Goal: Register for event/course: Sign up to attend an event or enroll in a course

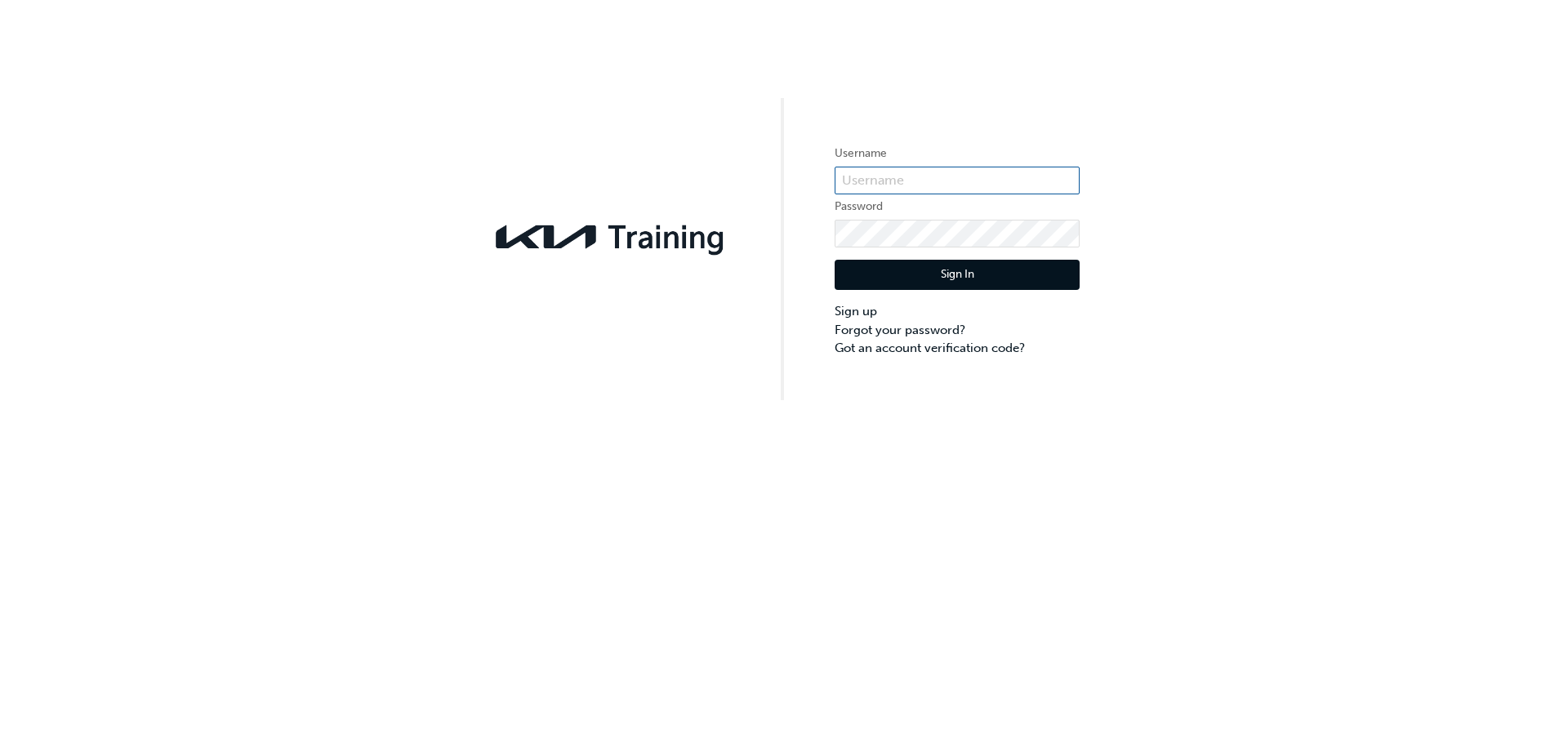
drag, startPoint x: 881, startPoint y: 156, endPoint x: 884, endPoint y: 179, distance: 23.2
click at [881, 167] on form "Username Password Sign In Sign up Forgot your password? Got an account verifica…" at bounding box center [957, 251] width 245 height 213
click at [884, 179] on input "text" at bounding box center [957, 180] width 245 height 28
click at [1085, 503] on div "Username Password Sign In Sign up Forgot your password? Got an account verifica…" at bounding box center [784, 372] width 1568 height 744
click at [910, 191] on input "text" at bounding box center [957, 180] width 245 height 28
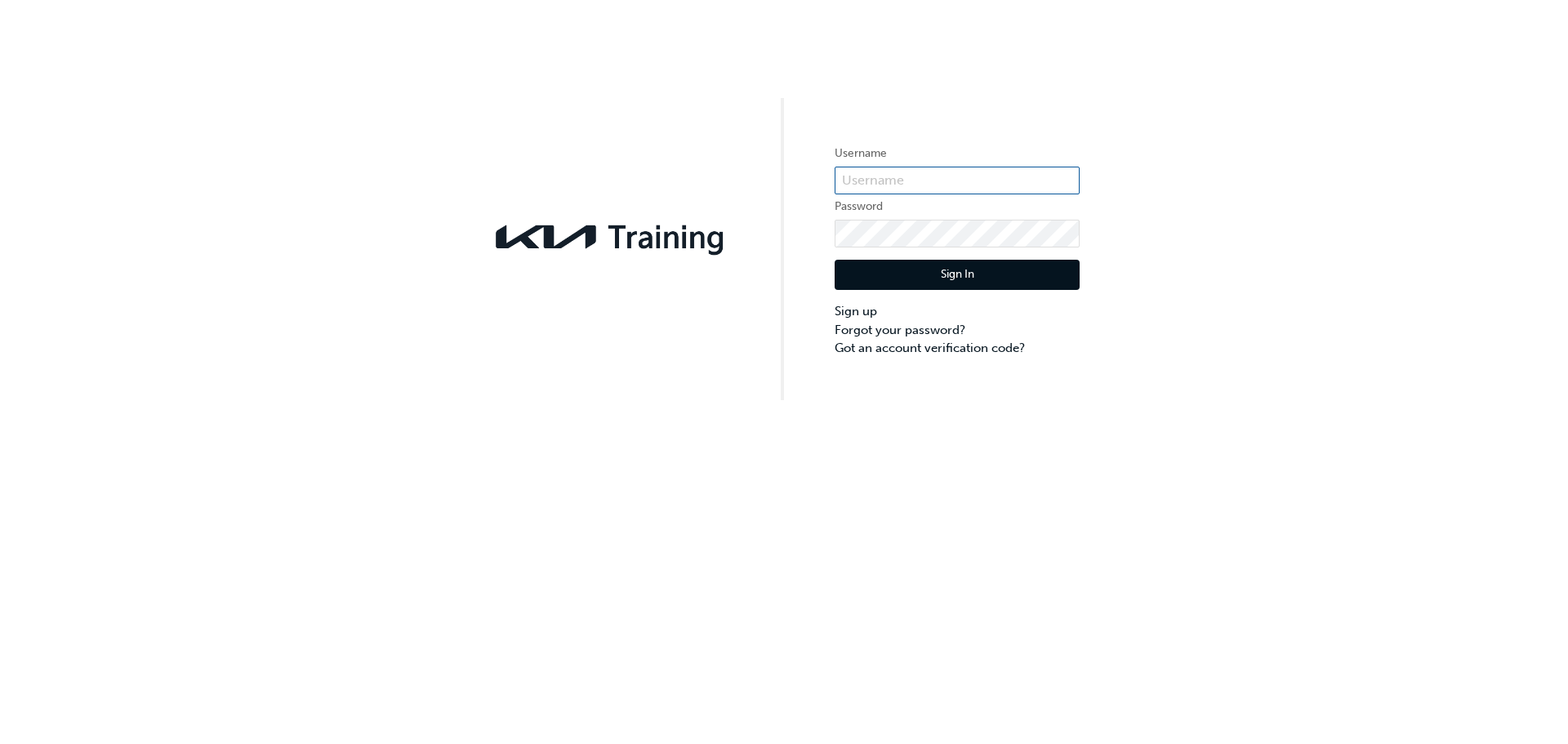
click at [907, 181] on input "text" at bounding box center [957, 180] width 245 height 28
click at [788, 484] on div "Username Password Sign In Sign up Forgot your password? Got an account verifica…" at bounding box center [784, 372] width 1568 height 744
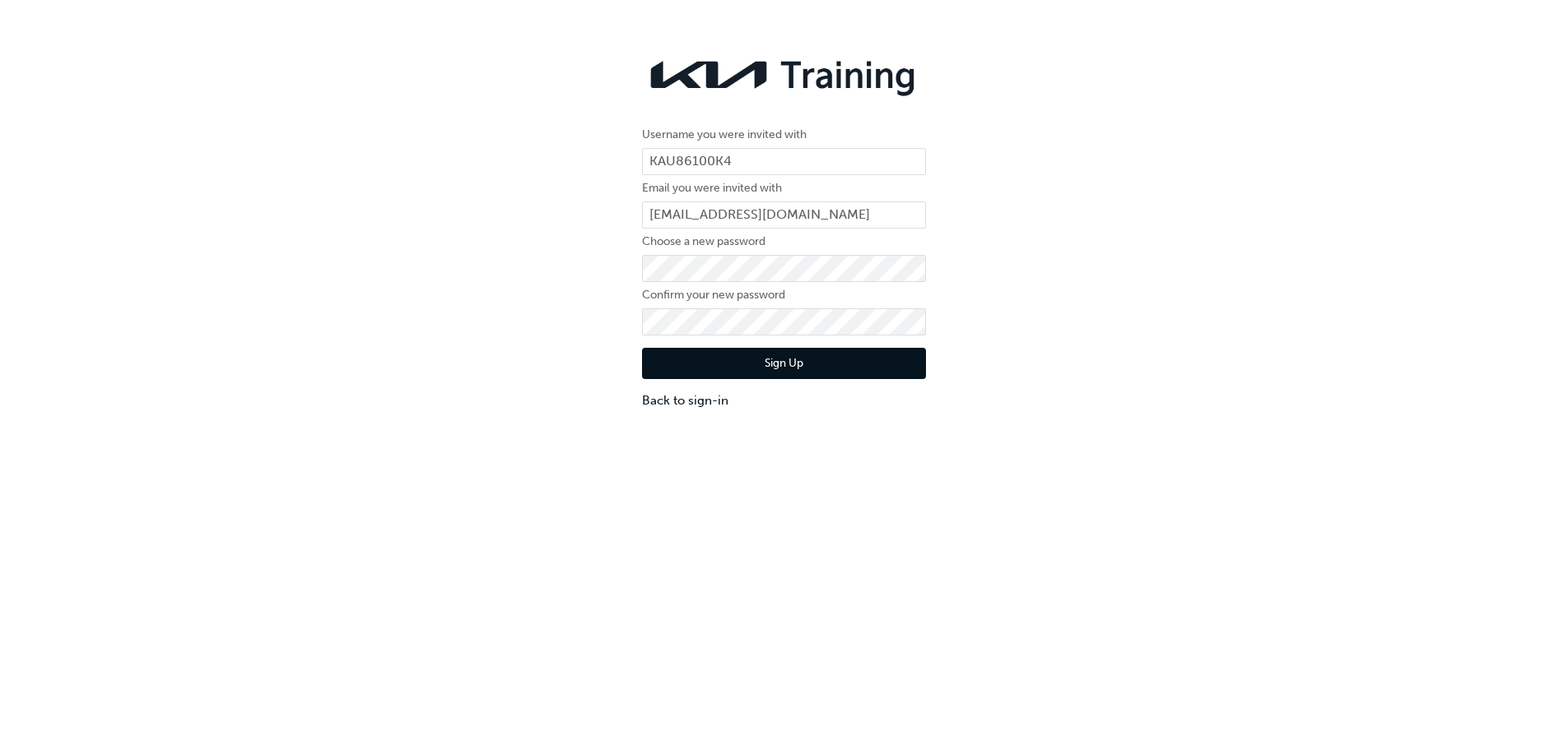
click at [682, 239] on label "Choose a new password" at bounding box center [784, 242] width 284 height 19
click at [1475, 379] on div "Username you were invited with KAU86100K4 Email you were invited with [EMAIL_AD…" at bounding box center [784, 229] width 1568 height 385
click at [642, 348] on button "Sign Up" at bounding box center [784, 363] width 284 height 31
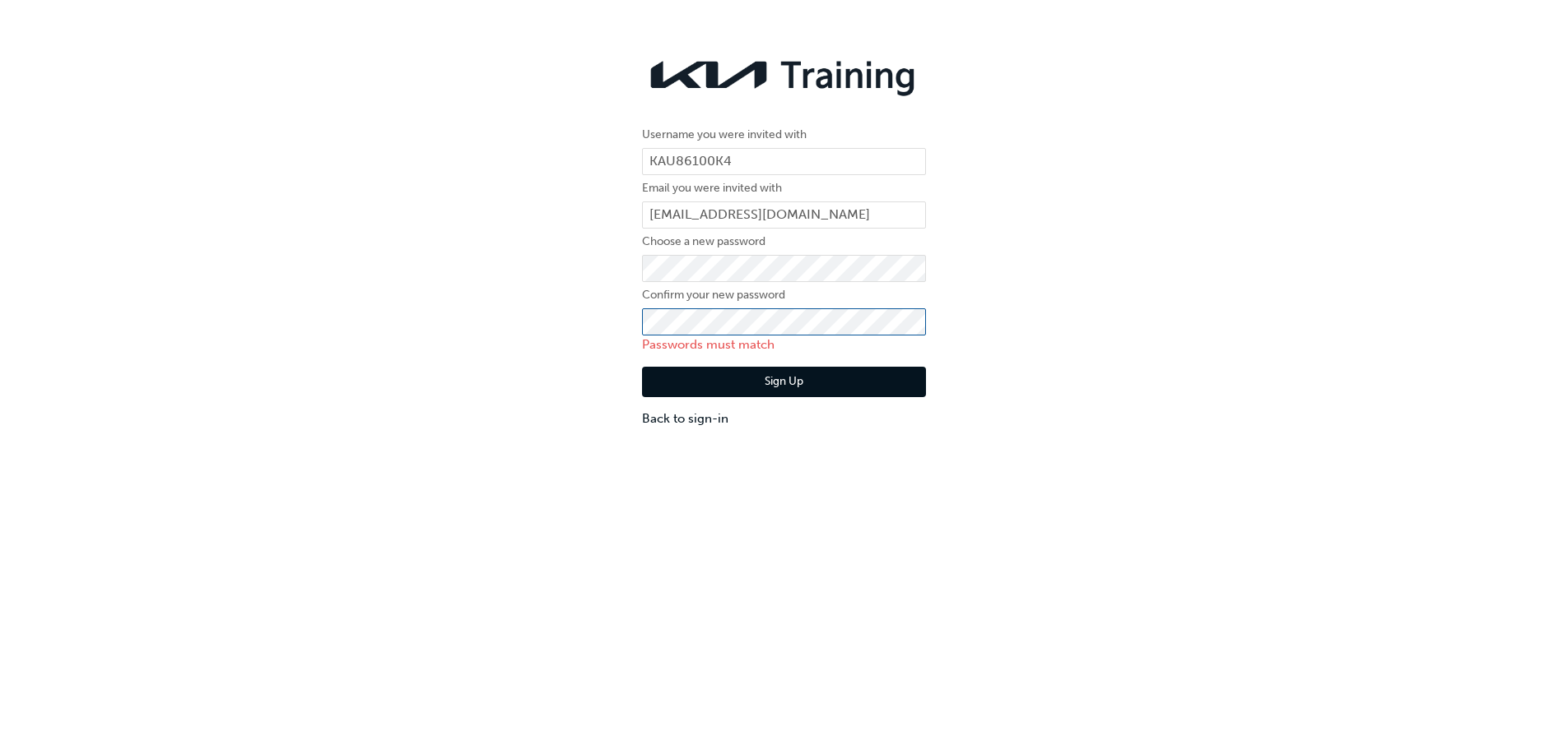
click at [606, 316] on div "Username you were invited with KAU86100K4 Email you were invited with [EMAIL_AD…" at bounding box center [784, 239] width 1568 height 404
click at [642, 367] on button "Sign Up" at bounding box center [784, 383] width 284 height 31
click button "Sign Up" at bounding box center [784, 383] width 284 height 31
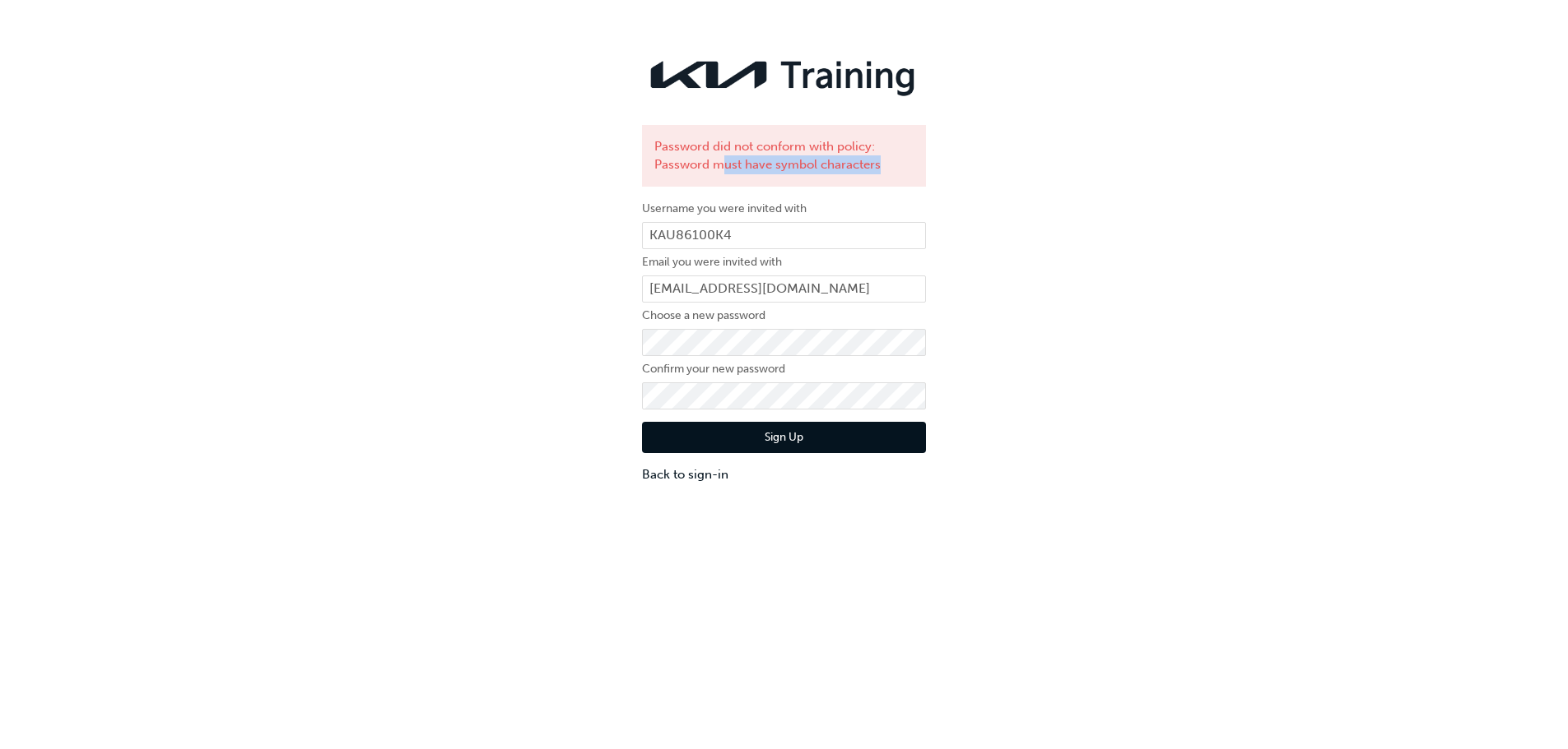
drag, startPoint x: 724, startPoint y: 162, endPoint x: 939, endPoint y: 174, distance: 215.3
click at [939, 174] on div "Password did not conform with policy: Password must have symbol characters User…" at bounding box center [784, 266] width 1568 height 459
click at [900, 165] on div "Password did not conform with policy: Password must have symbol characters" at bounding box center [784, 156] width 284 height 62
click at [684, 447] on button "Sign Up" at bounding box center [784, 438] width 284 height 31
click at [683, 478] on link "Back to sign-in" at bounding box center [784, 475] width 284 height 19
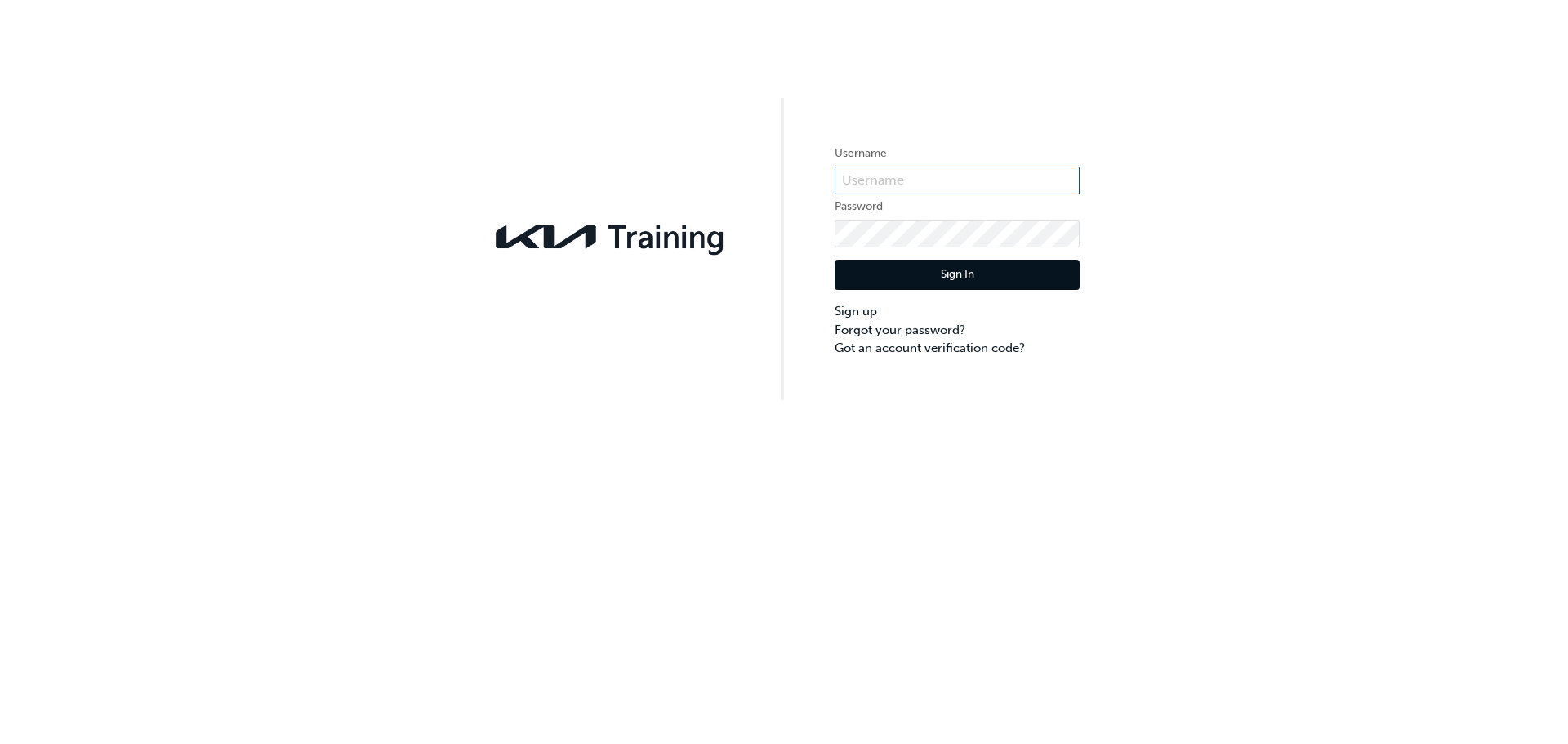
type input "KAU86100K4"
click at [926, 283] on button "Sign In" at bounding box center [957, 276] width 245 height 31
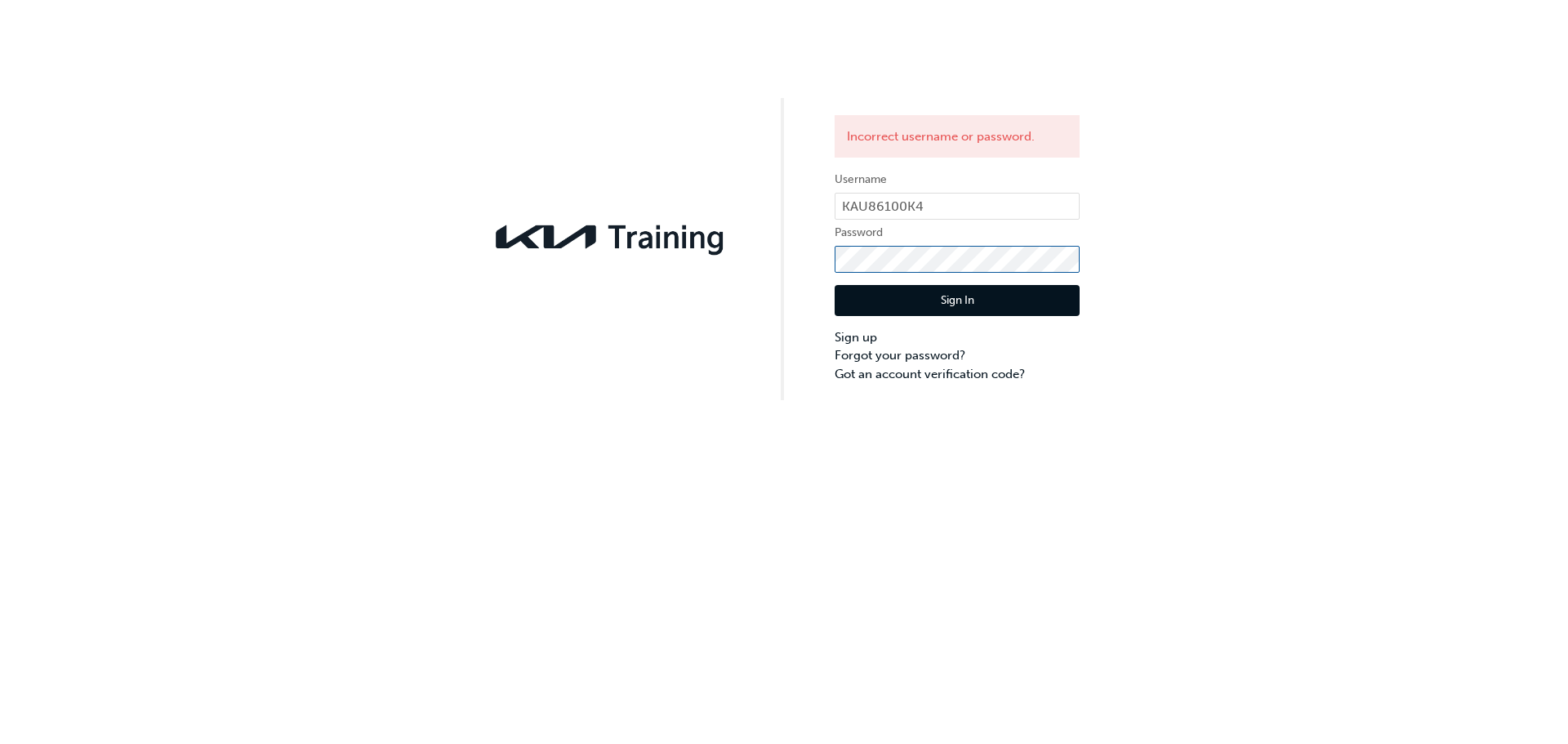
click button "Sign In" at bounding box center [957, 300] width 245 height 31
click at [836, 415] on div "Incorrect username or password. Username KAU86100K4 Password Sign In Sign up Fo…" at bounding box center [784, 372] width 1568 height 744
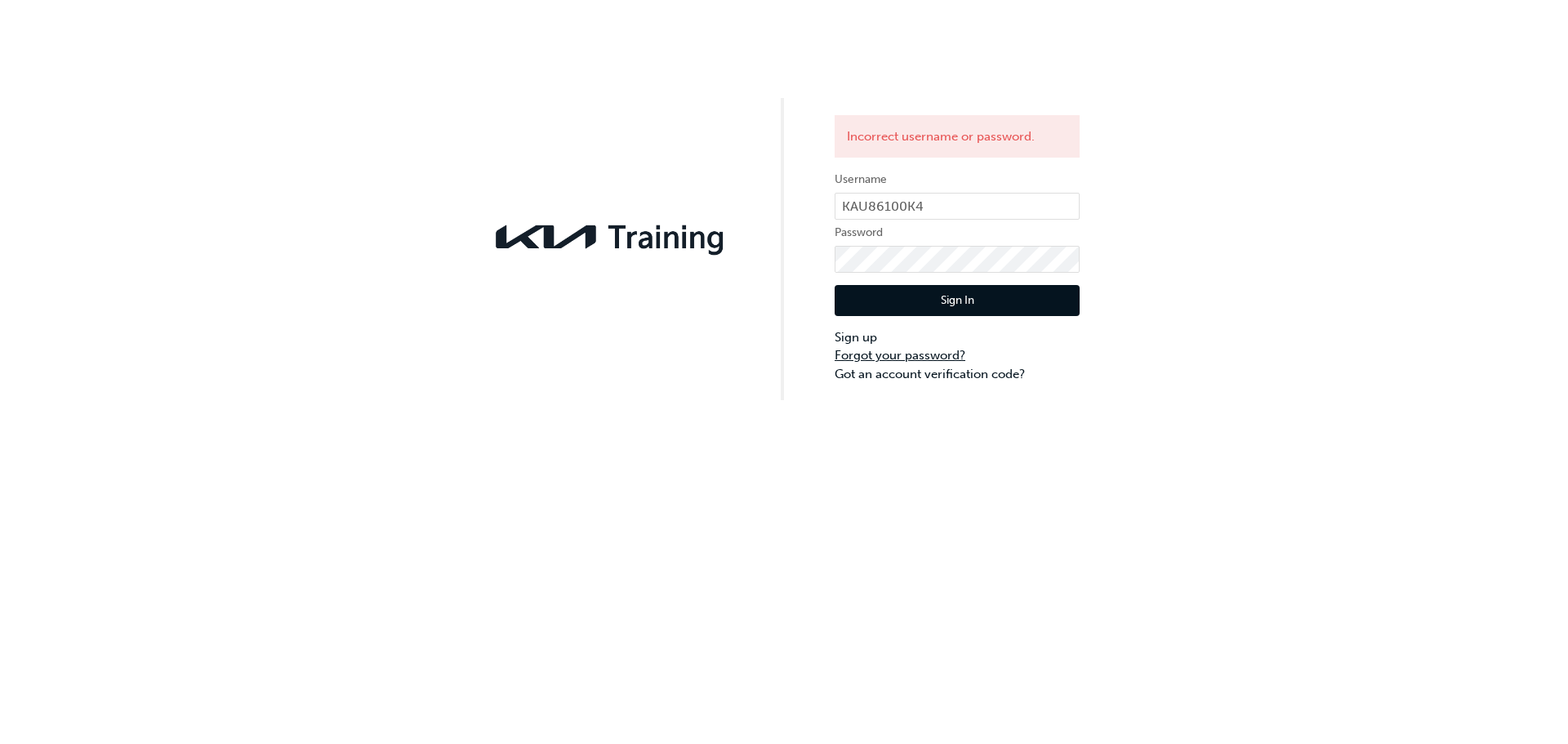
click at [865, 351] on link "Forgot your password?" at bounding box center [957, 356] width 245 height 19
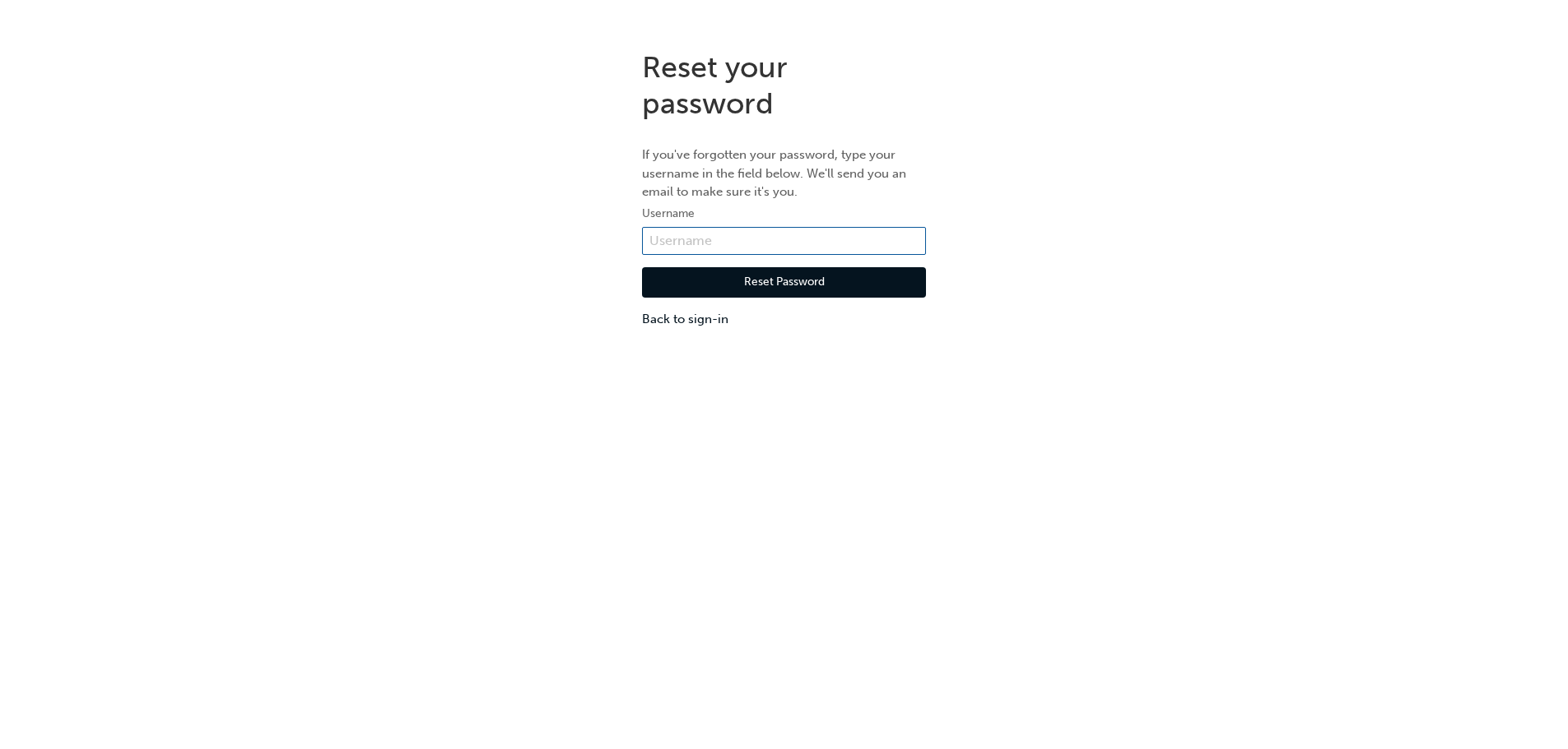
click at [692, 240] on input "text" at bounding box center [784, 241] width 284 height 28
paste input "KAU86100K4"
type input "KAU86100K4"
click at [669, 286] on button "Reset Password" at bounding box center [784, 283] width 284 height 31
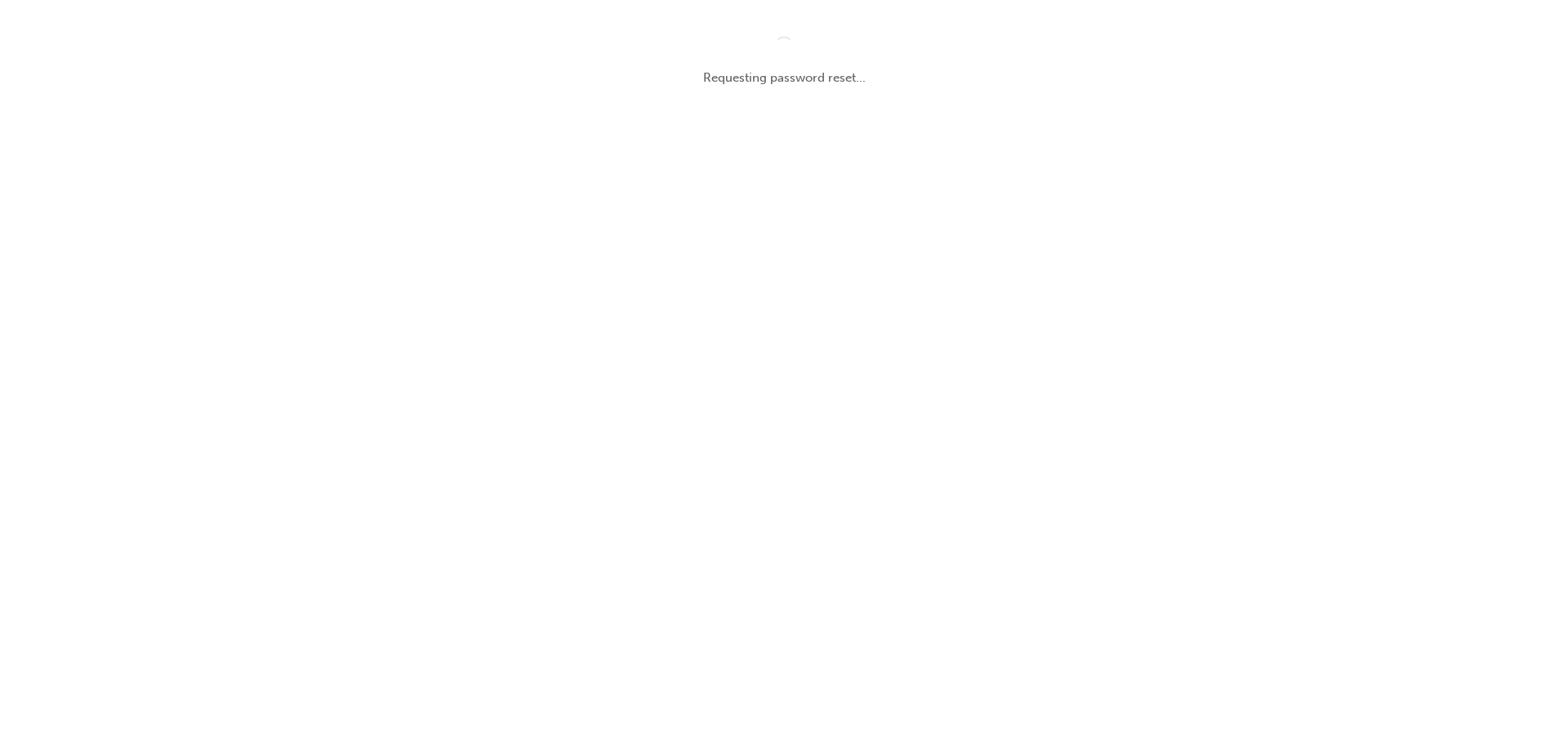
click at [1012, 414] on div "Requesting password reset..." at bounding box center [784, 372] width 1568 height 744
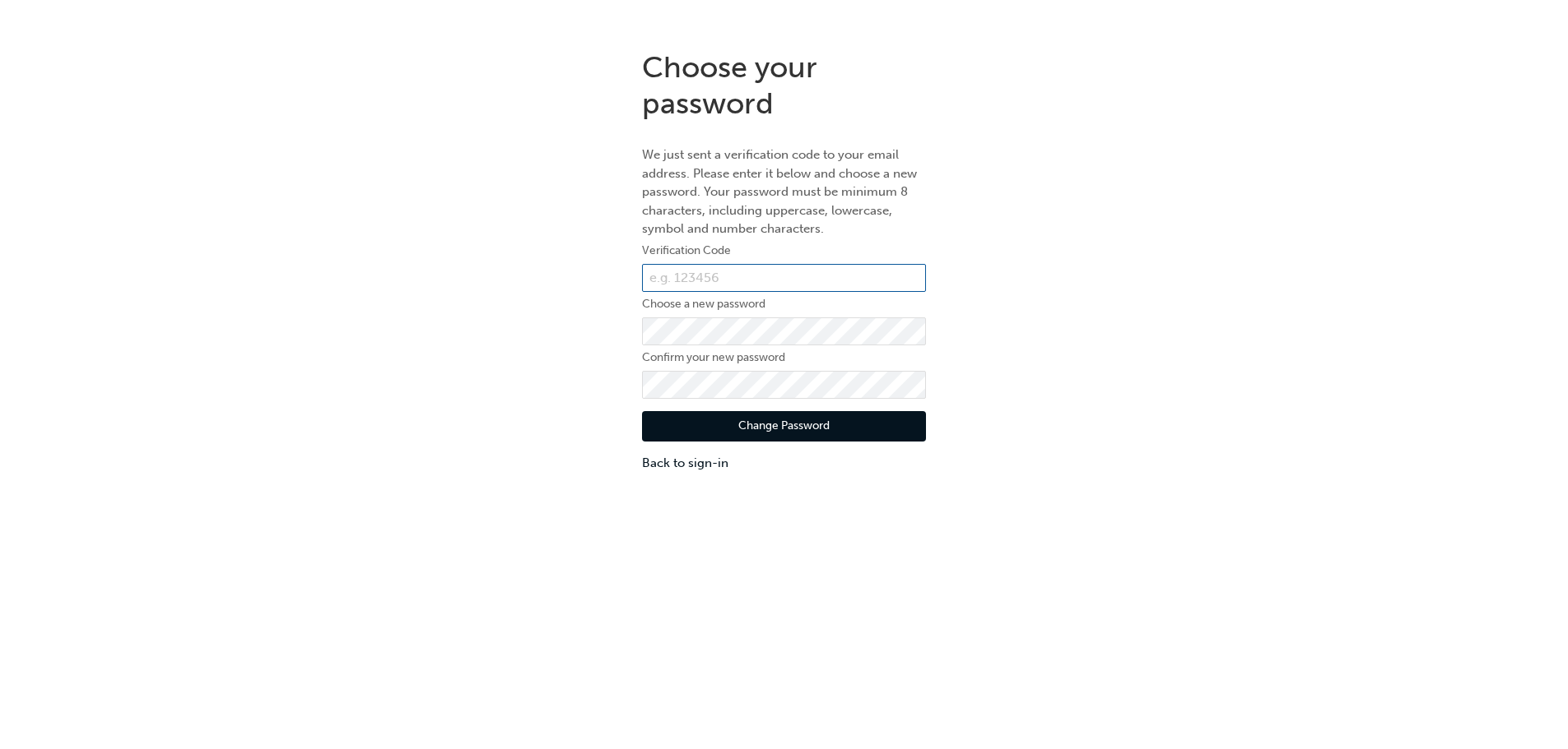
click at [692, 281] on input "text" at bounding box center [784, 277] width 284 height 28
click at [684, 383] on form "Verification Code Choose a new password Confirm your new password Change Passwo…" at bounding box center [784, 356] width 284 height 231
click at [714, 269] on input "text" at bounding box center [784, 277] width 284 height 28
type input "520578"
click button "Change Password" at bounding box center [784, 427] width 284 height 31
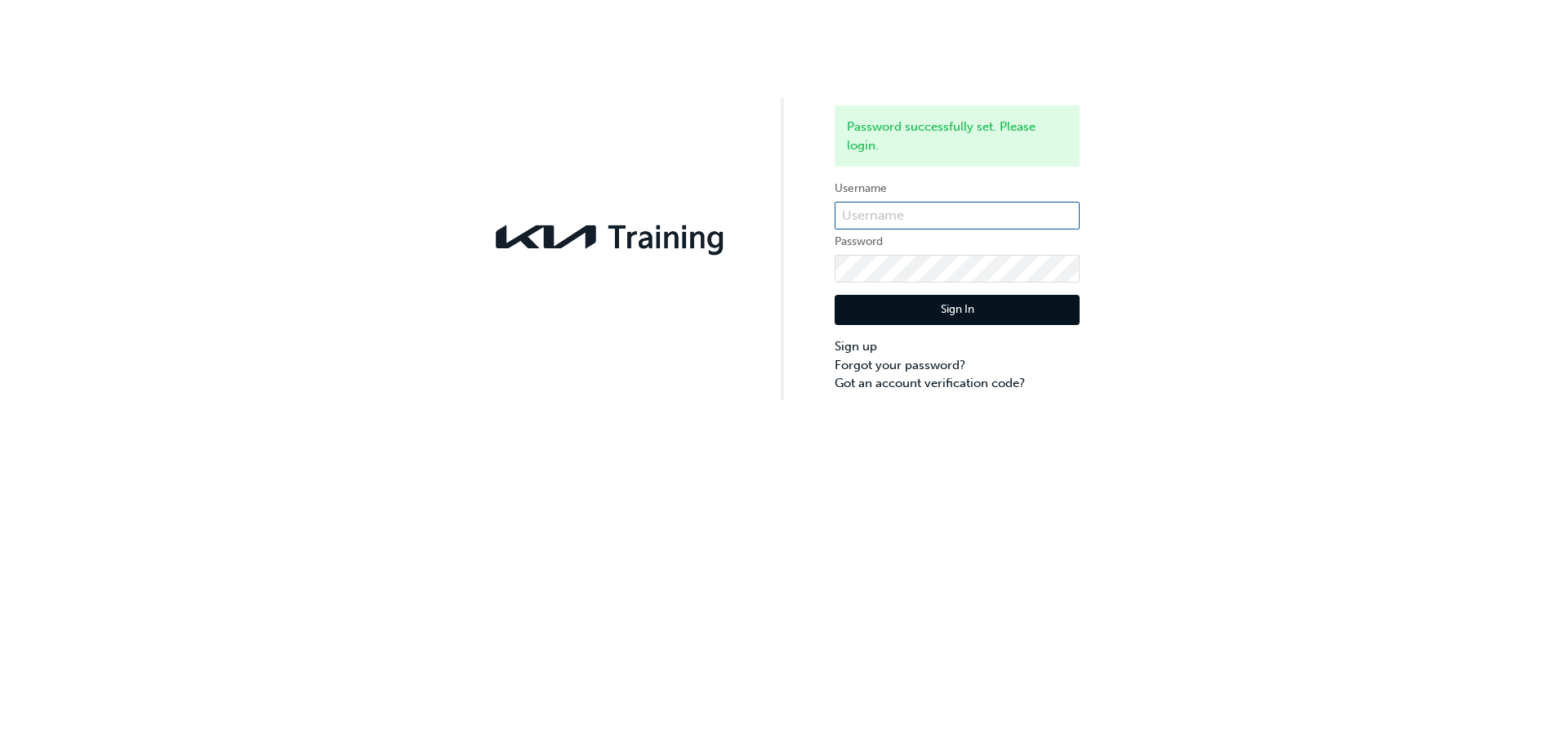
type input "kau86100k4"
click at [996, 308] on button "Sign In" at bounding box center [957, 310] width 245 height 31
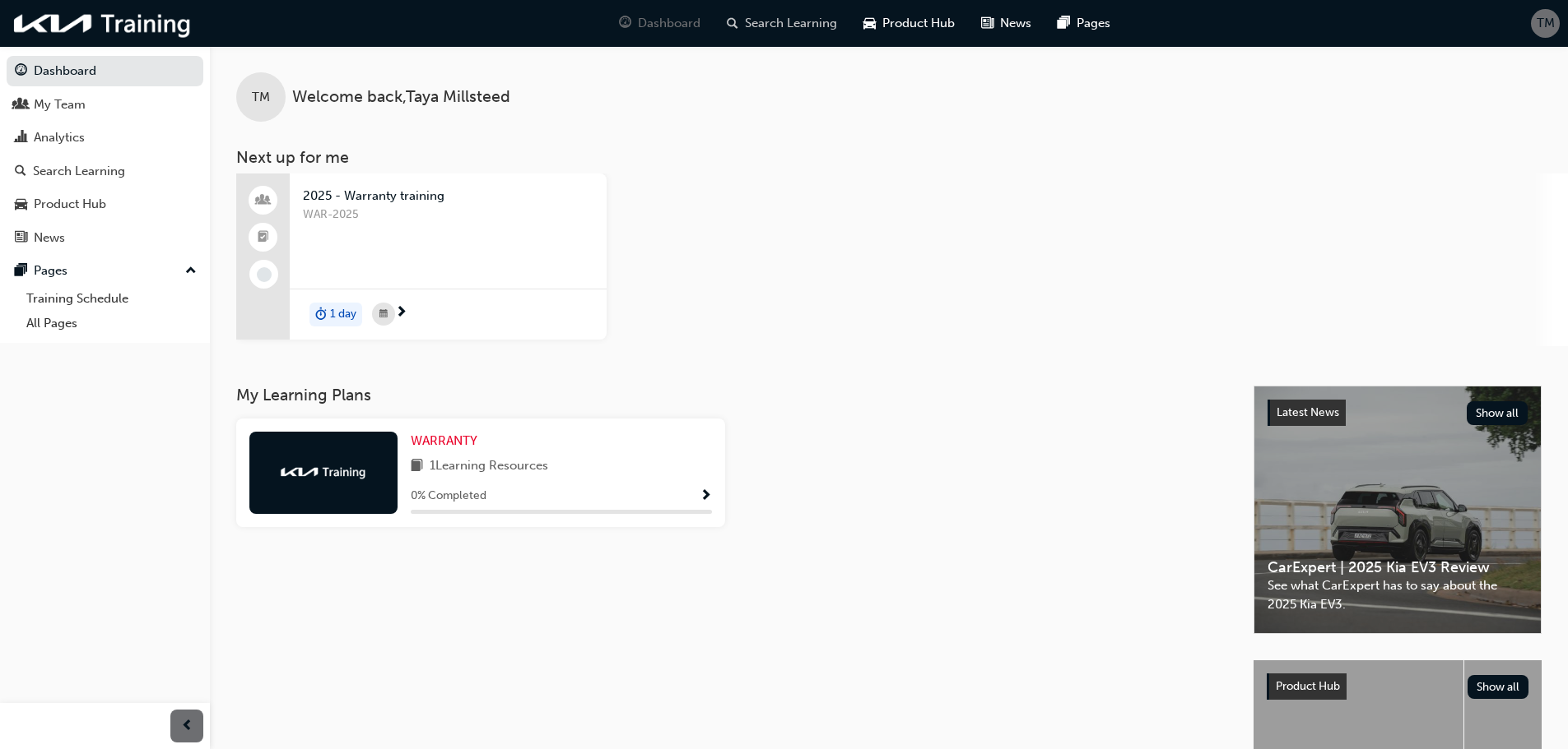
click at [792, 31] on span "Search Learning" at bounding box center [790, 23] width 92 height 19
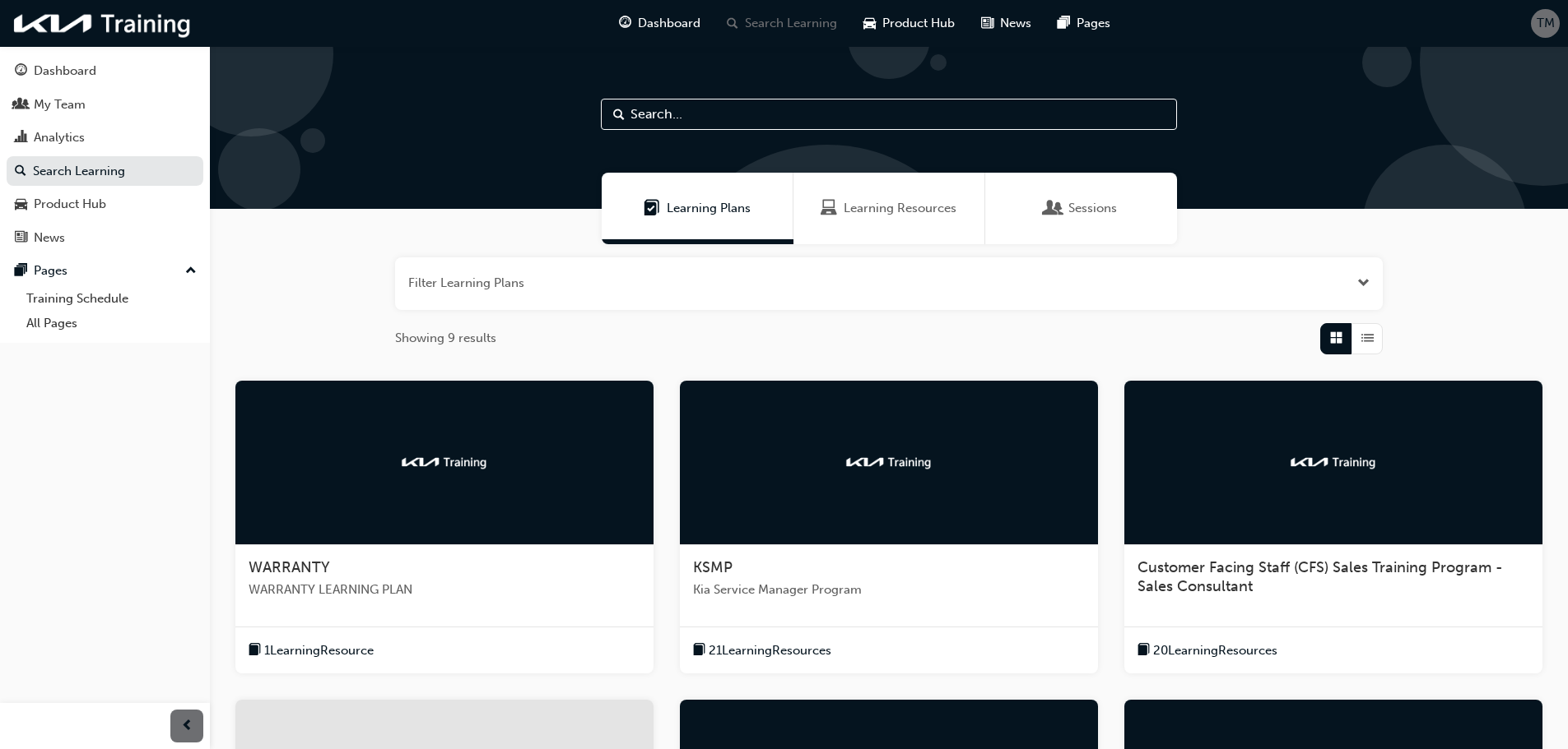
click at [449, 519] on div at bounding box center [444, 463] width 418 height 164
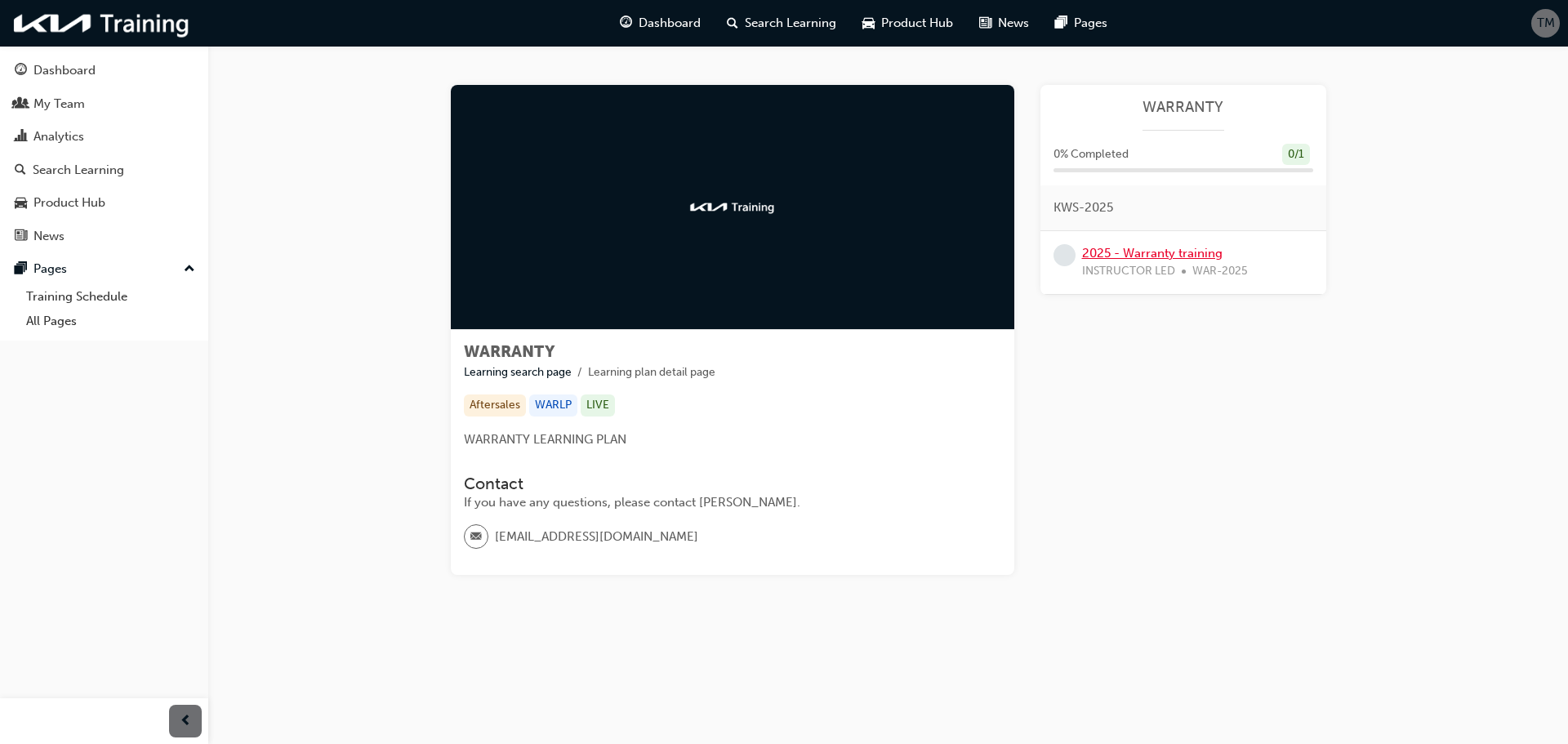
click at [1190, 248] on link "2025 - Warranty training" at bounding box center [1152, 252] width 140 height 14
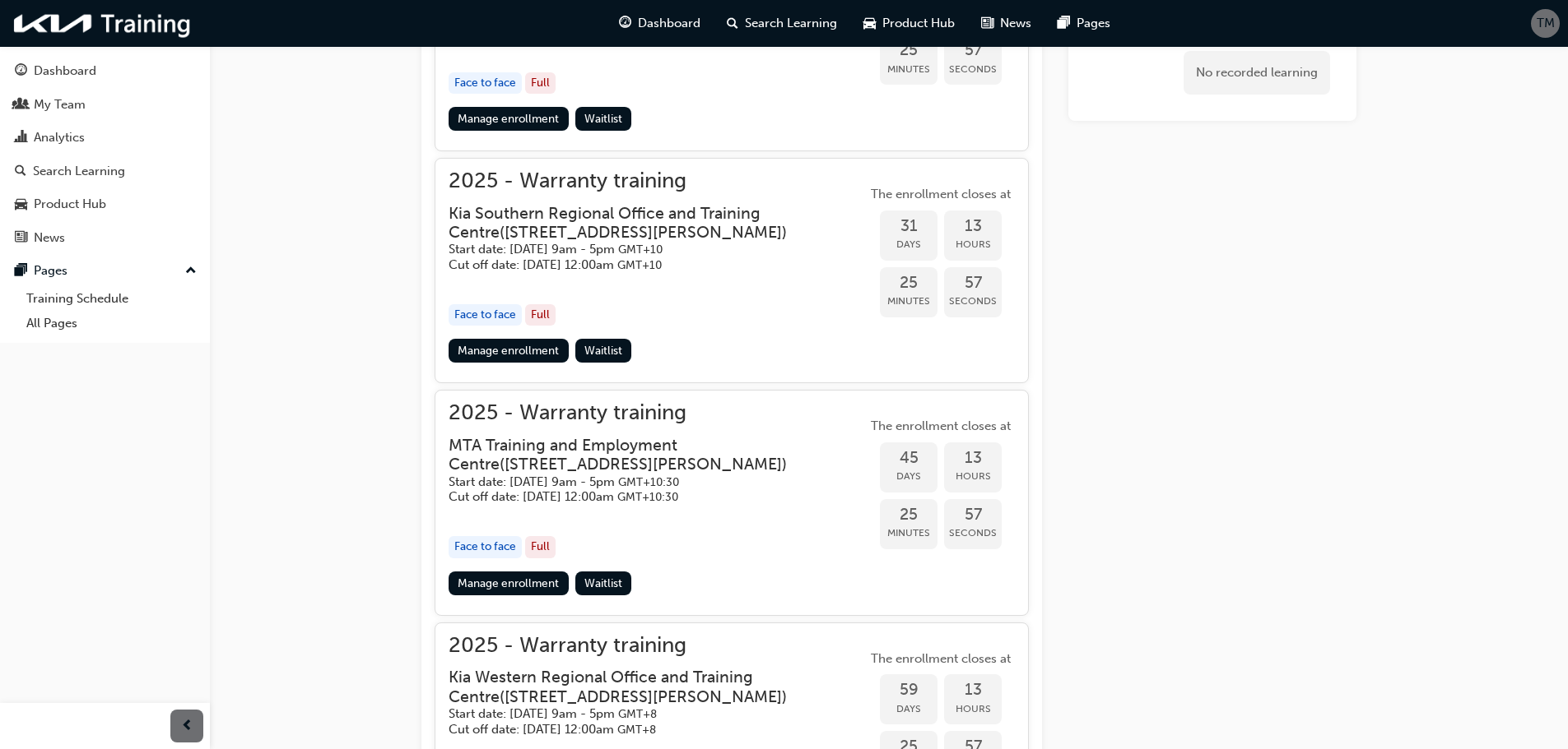
scroll to position [1812, 0]
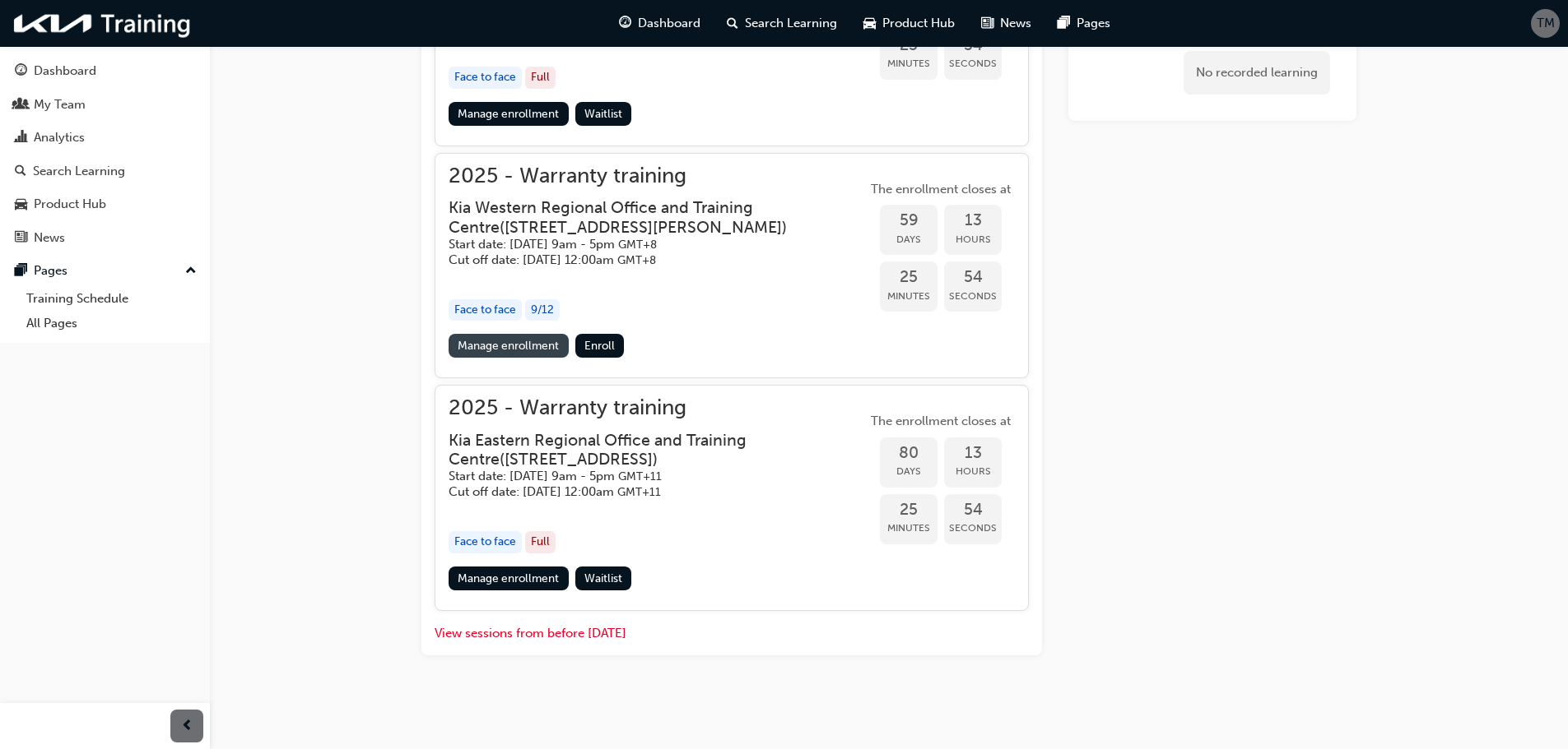
click at [534, 341] on link "Manage enrollment" at bounding box center [508, 346] width 120 height 24
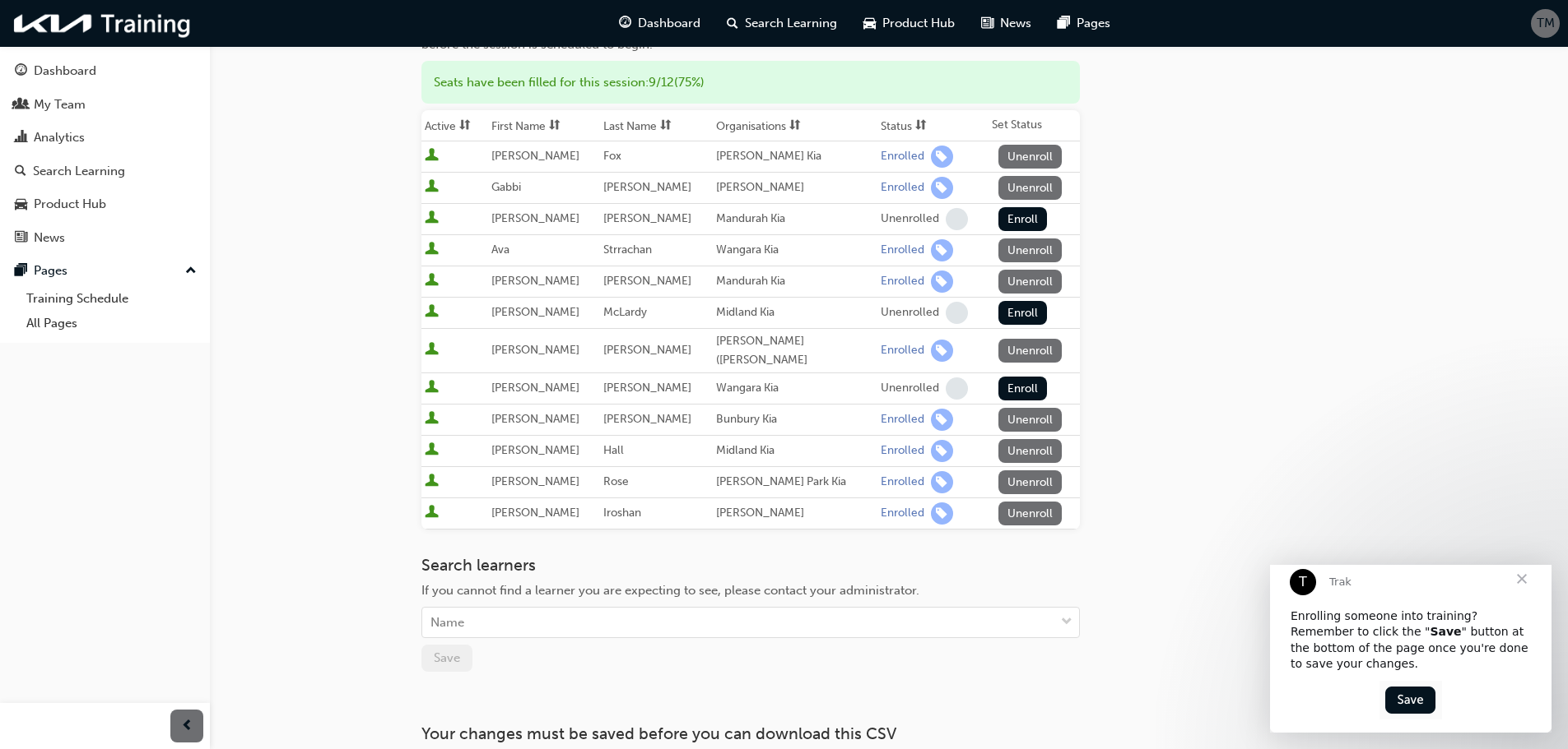
scroll to position [346, 0]
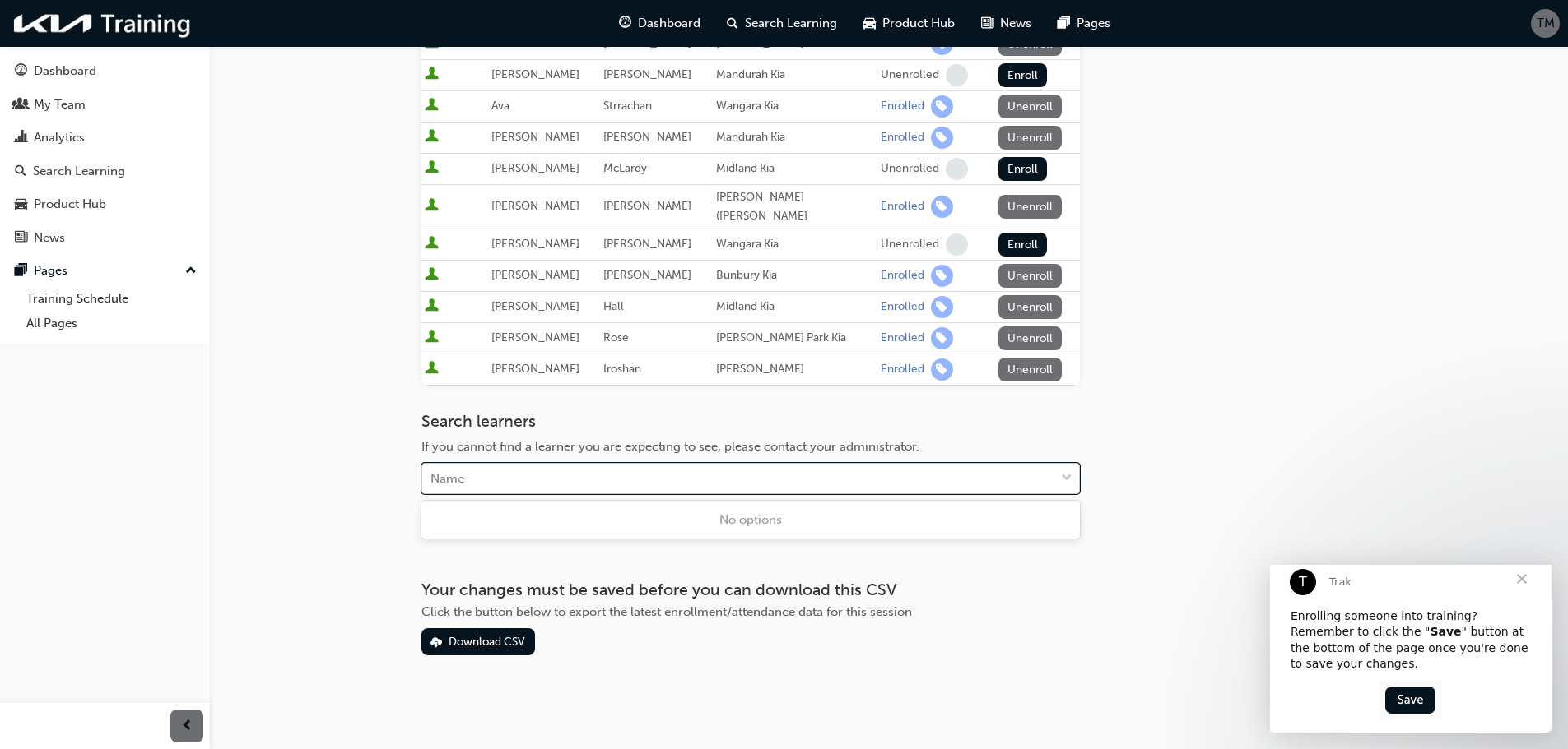
click at [583, 480] on div "Name" at bounding box center [739, 479] width 632 height 29
type input "mil"
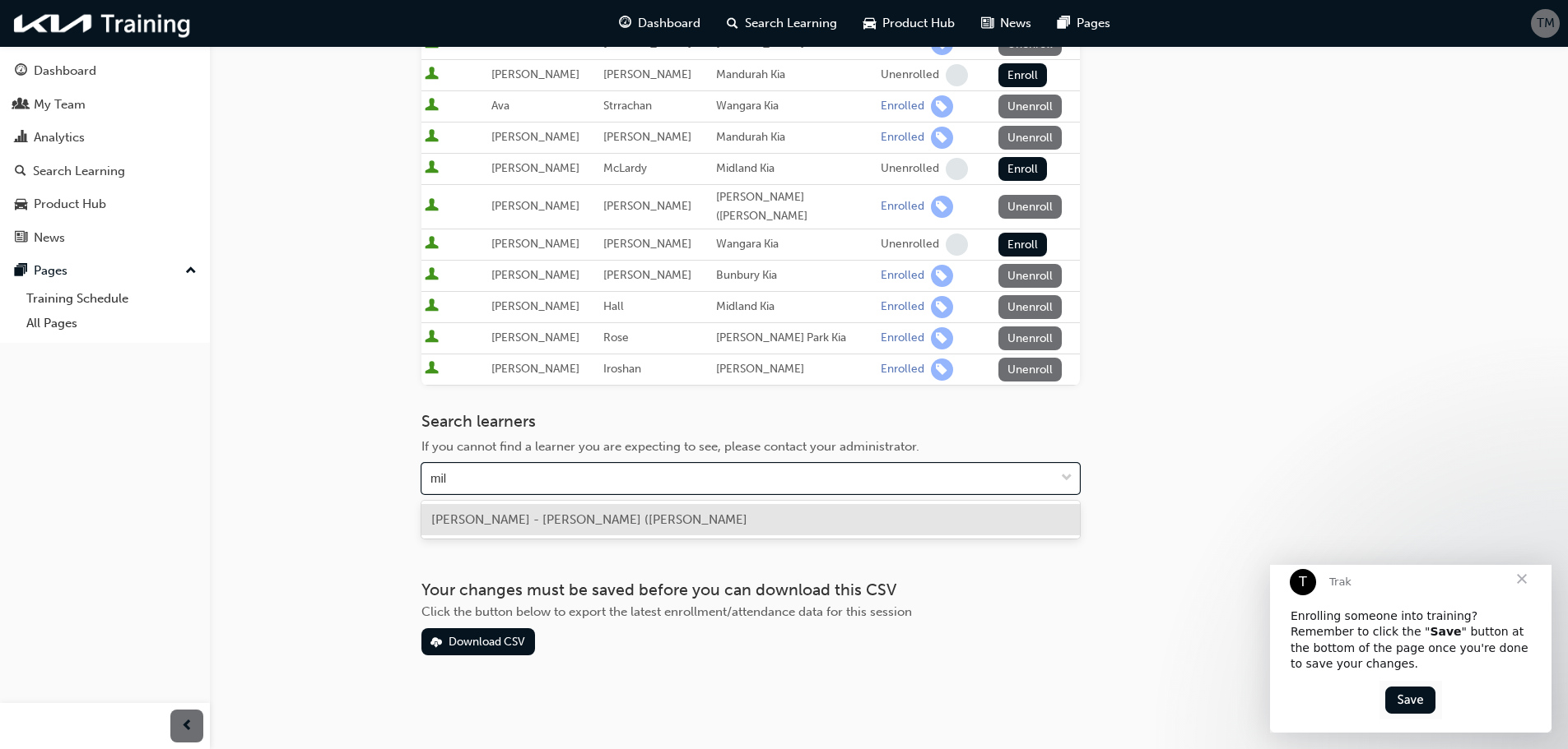
click at [646, 512] on span "[PERSON_NAME] - [PERSON_NAME] ([PERSON_NAME]" at bounding box center [589, 519] width 316 height 14
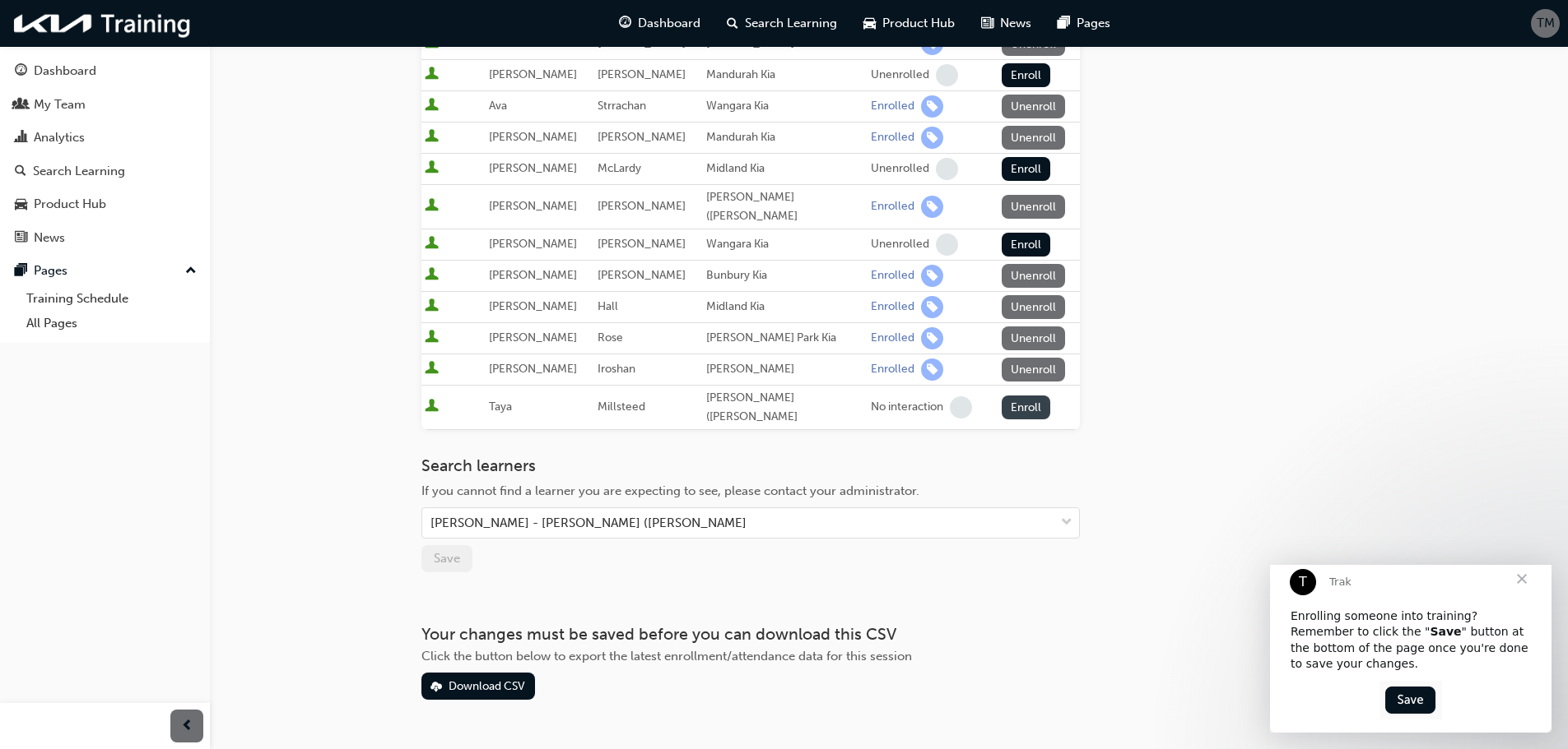
click at [1016, 406] on button "Enroll" at bounding box center [1026, 407] width 49 height 24
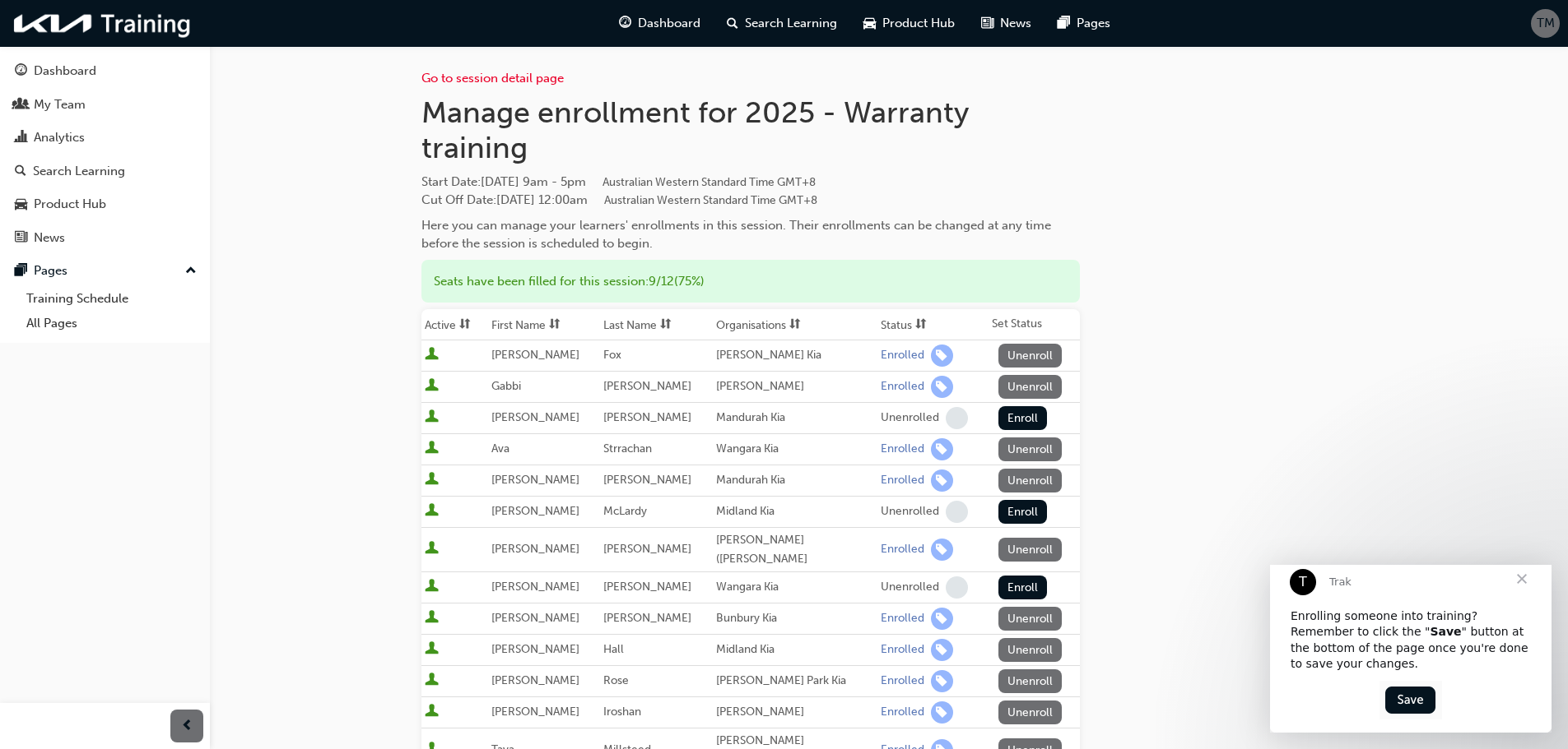
scroll to position [0, 0]
